Goal: Find specific page/section: Find specific page/section

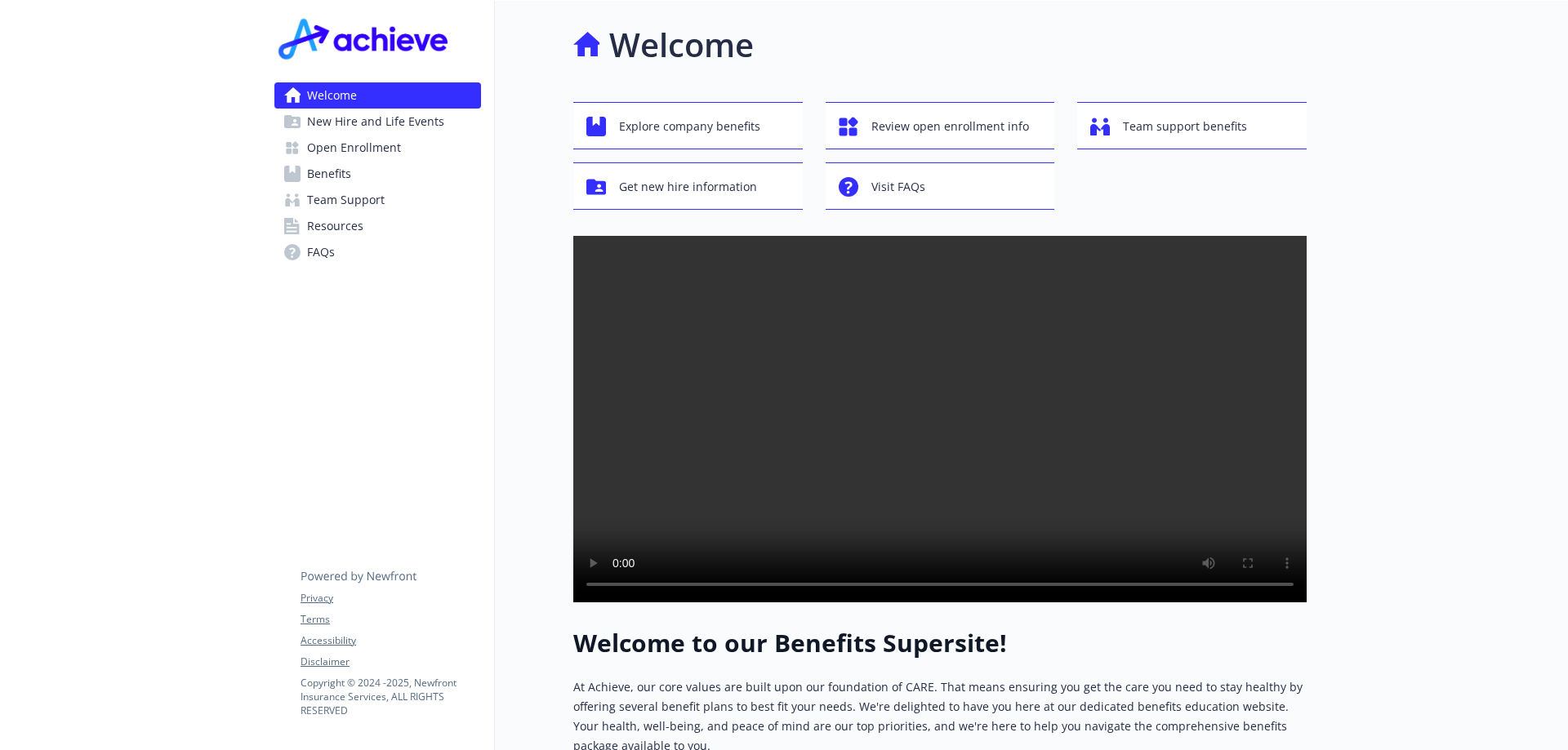
click at [346, 177] on span "Benefits" at bounding box center [329, 174] width 44 height 26
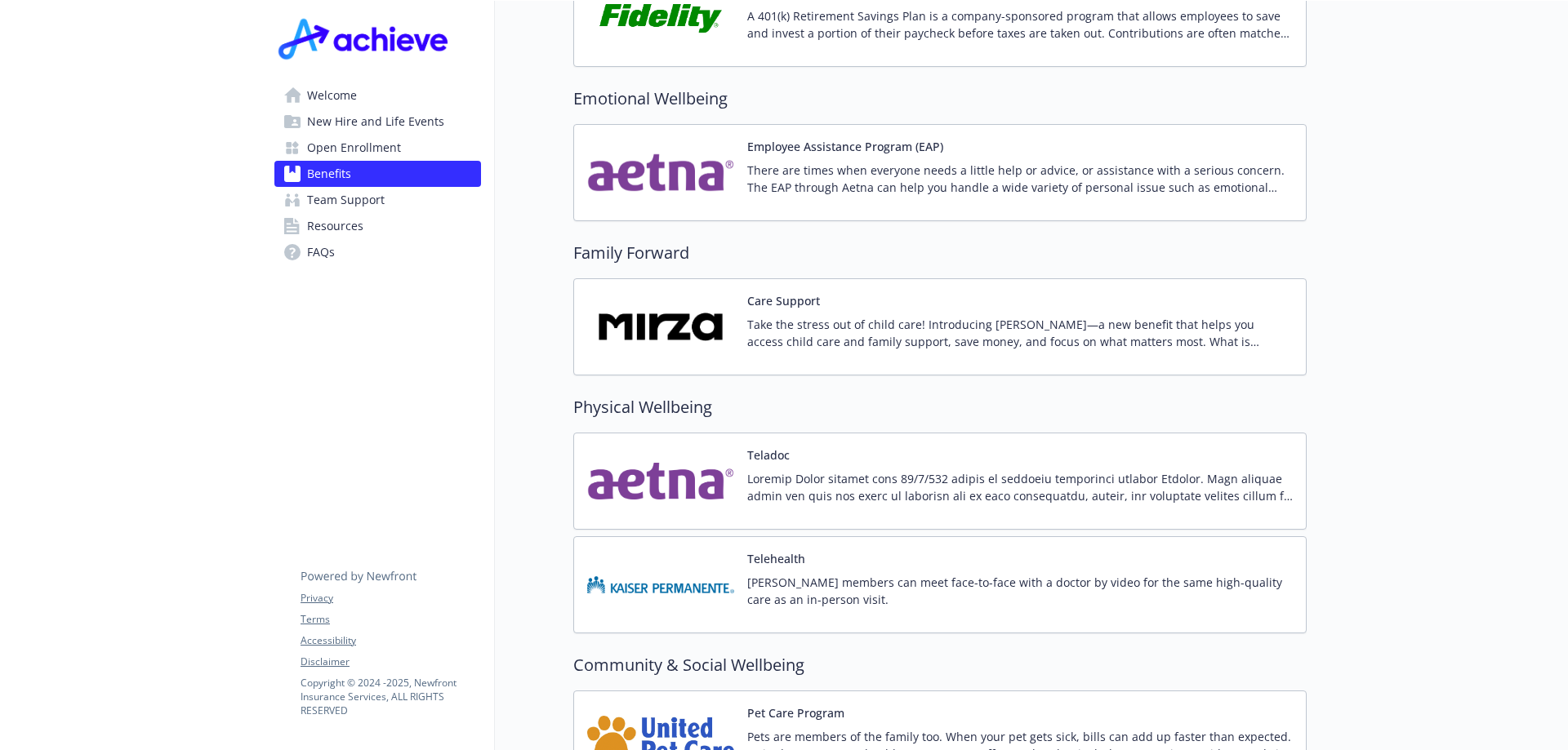
scroll to position [3275, 0]
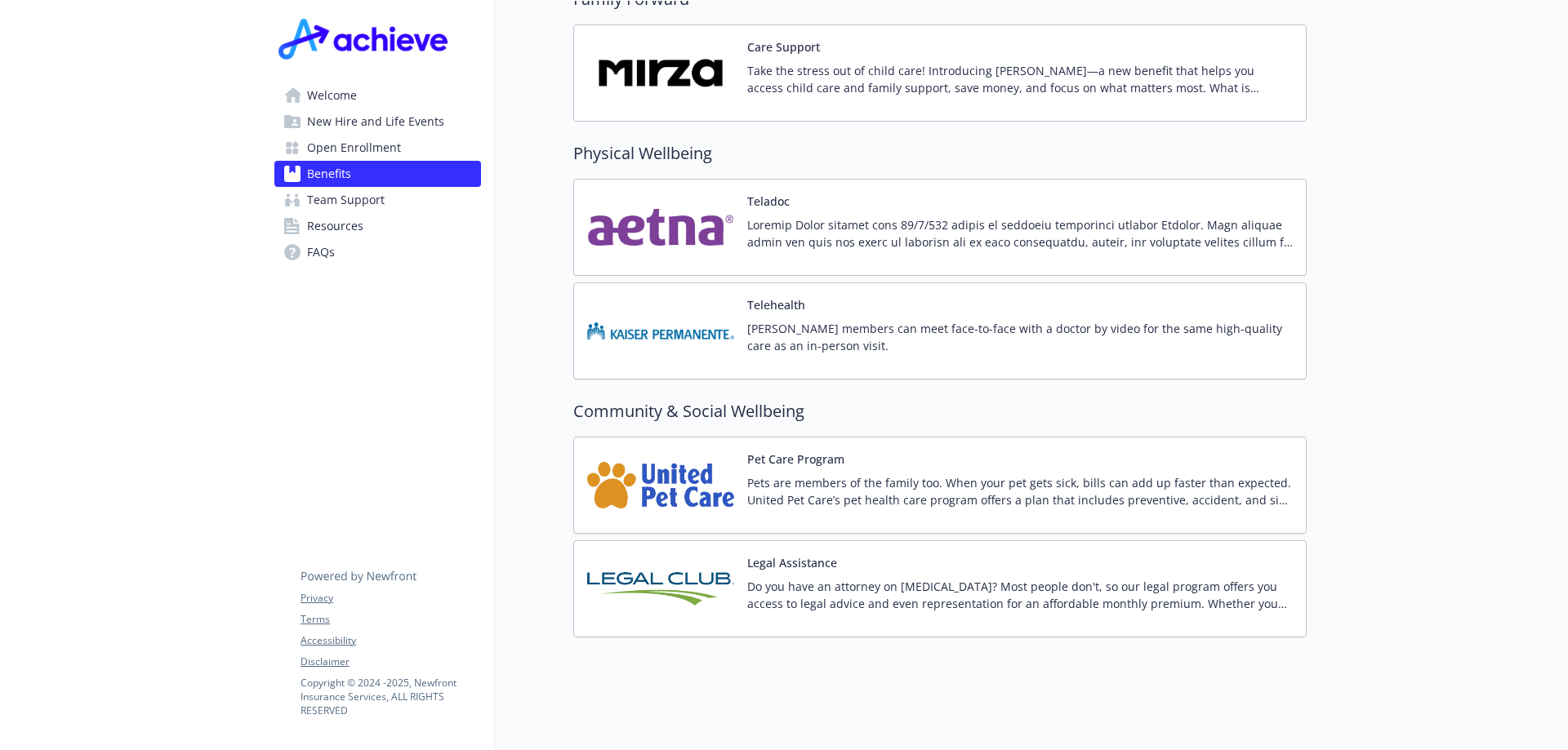
click at [350, 225] on span "Resources" at bounding box center [335, 226] width 57 height 26
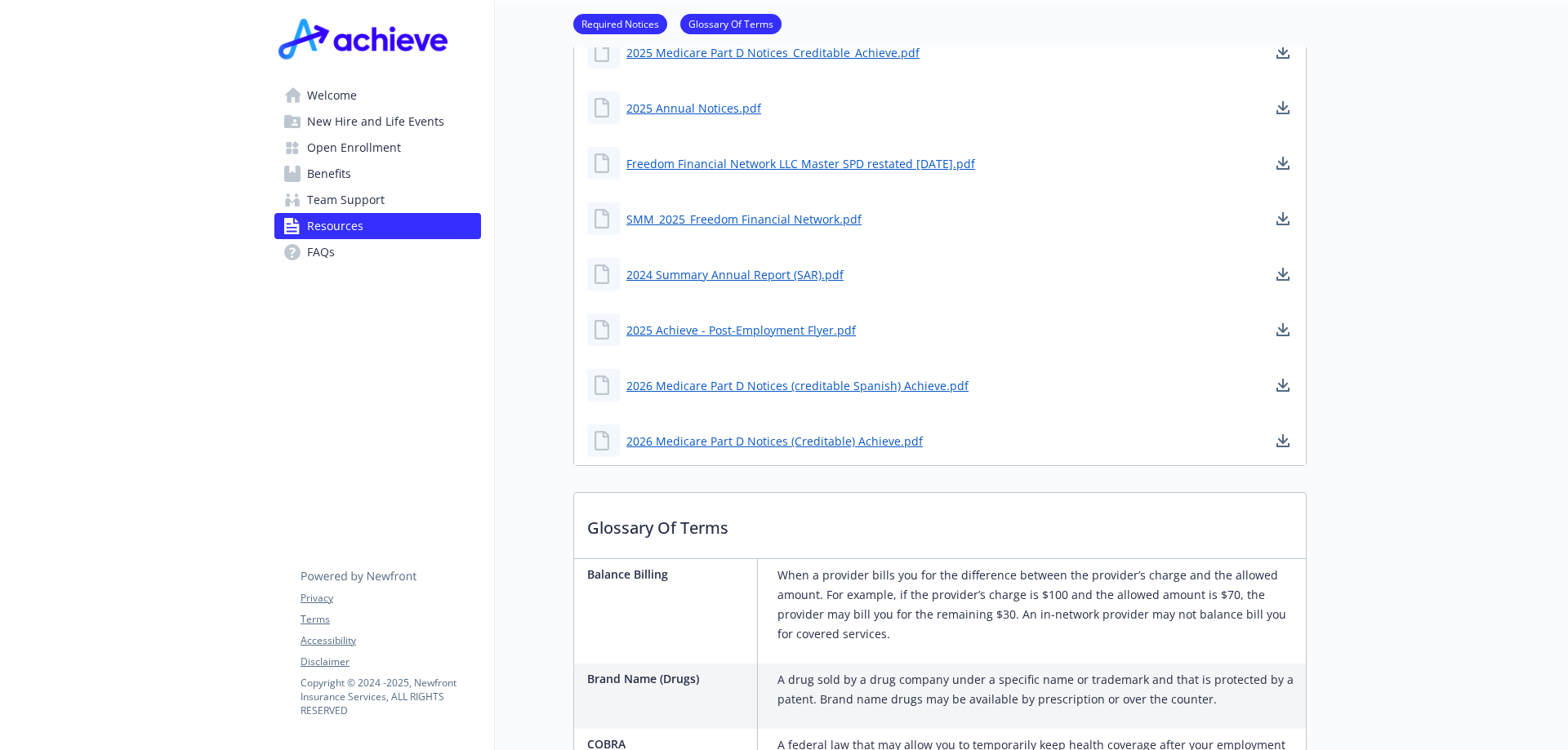
scroll to position [628, 0]
